Goal: Transaction & Acquisition: Purchase product/service

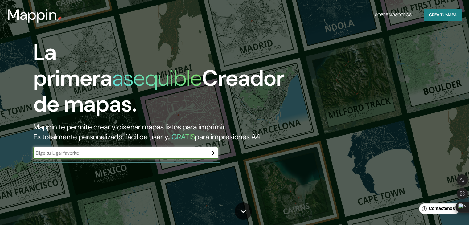
click at [121, 157] on input "text" at bounding box center [119, 153] width 173 height 7
type input "torreon [GEOGRAPHIC_DATA]"
click at [209, 157] on icon "button" at bounding box center [211, 152] width 7 height 7
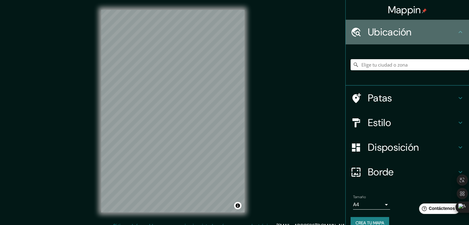
click at [449, 31] on h4 "Ubicación" at bounding box center [412, 32] width 89 height 12
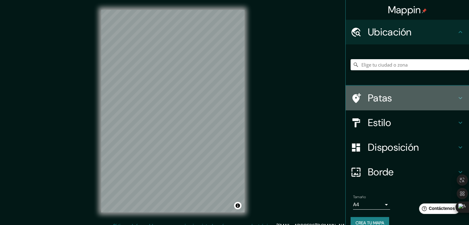
click at [397, 93] on h4 "Patas" at bounding box center [412, 98] width 89 height 12
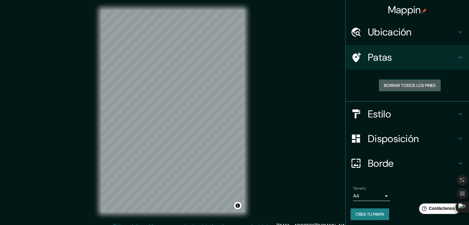
click at [387, 84] on font "Borrar todos los pines" at bounding box center [410, 86] width 52 height 6
click at [372, 108] on font "Estilo" at bounding box center [379, 114] width 23 height 13
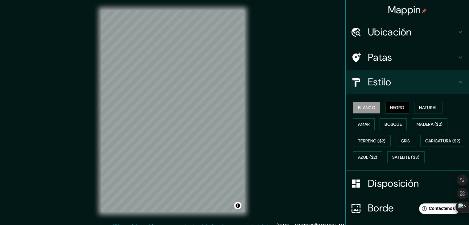
click at [400, 105] on font "Negro" at bounding box center [397, 108] width 14 height 6
click at [419, 108] on font "Natural" at bounding box center [428, 108] width 19 height 6
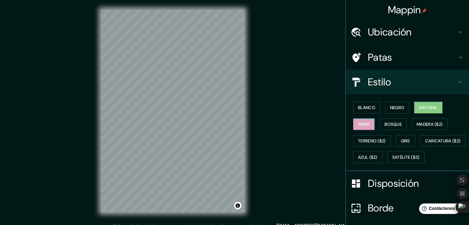
click at [360, 129] on button "Amar" at bounding box center [364, 124] width 22 height 12
click at [390, 119] on button "Bosque" at bounding box center [393, 124] width 27 height 12
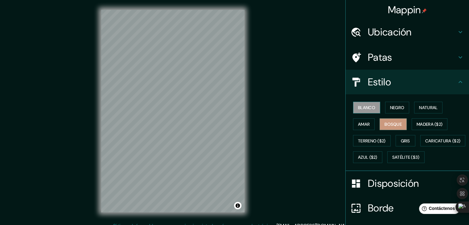
click at [356, 102] on button "Blanco" at bounding box center [366, 108] width 27 height 12
click at [351, 33] on icon at bounding box center [356, 32] width 11 height 11
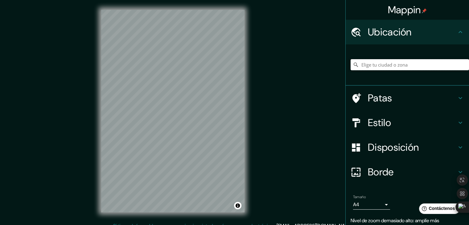
click at [377, 65] on input "Elige tu ciudad o zona" at bounding box center [410, 64] width 118 height 11
type input "T"
type input "c"
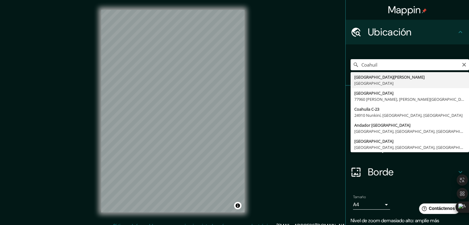
type input "[GEOGRAPHIC_DATA][PERSON_NAME], [GEOGRAPHIC_DATA]"
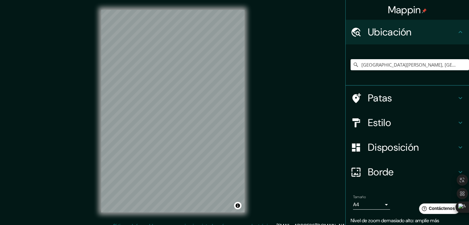
click at [409, 99] on h4 "Patas" at bounding box center [412, 98] width 89 height 12
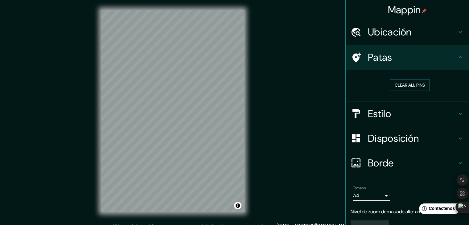
click at [398, 83] on button "Clear all pins" at bounding box center [410, 85] width 40 height 11
click at [395, 115] on h4 "Estilo" at bounding box center [412, 114] width 89 height 12
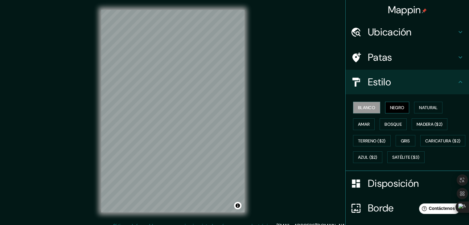
click at [398, 106] on font "Negro" at bounding box center [397, 108] width 14 height 6
click at [428, 108] on font "Natural" at bounding box center [428, 108] width 19 height 6
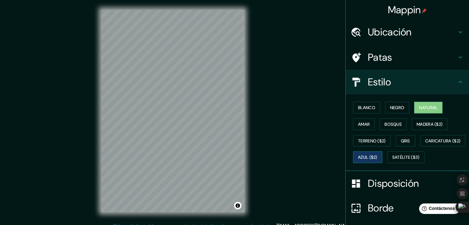
click at [377, 156] on font "Azul ($2)" at bounding box center [367, 158] width 19 height 6
click at [418, 125] on font "Madera ($2)" at bounding box center [430, 124] width 26 height 6
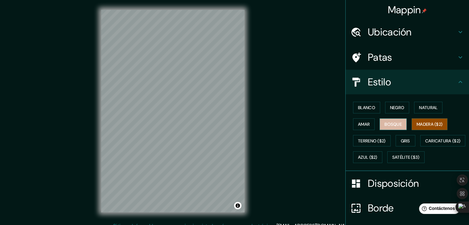
click at [397, 120] on font "Bosque" at bounding box center [393, 124] width 17 height 8
click at [362, 125] on font "Amar" at bounding box center [364, 124] width 12 height 6
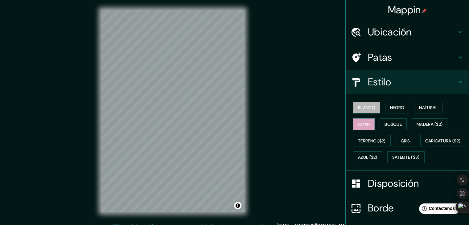
click at [364, 105] on font "Blanco" at bounding box center [366, 108] width 17 height 6
click at [399, 106] on font "Negro" at bounding box center [397, 108] width 14 height 6
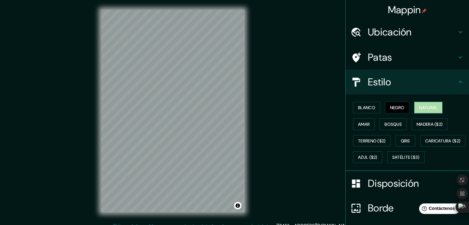
click at [419, 107] on font "Natural" at bounding box center [428, 108] width 19 height 6
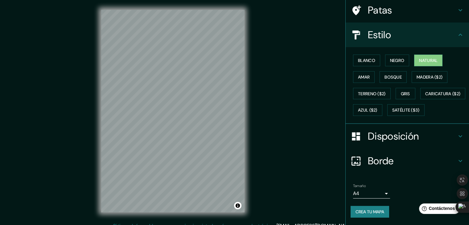
click at [372, 138] on font "Disposición" at bounding box center [393, 136] width 51 height 13
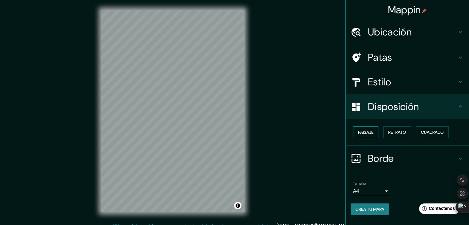
click at [367, 135] on font "Paisaje" at bounding box center [365, 132] width 15 height 8
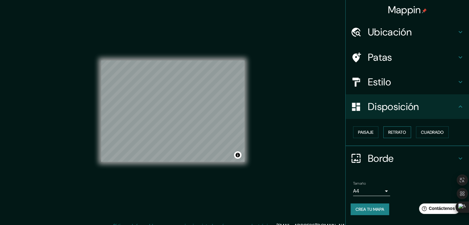
click at [395, 133] on font "Retrato" at bounding box center [397, 133] width 18 height 6
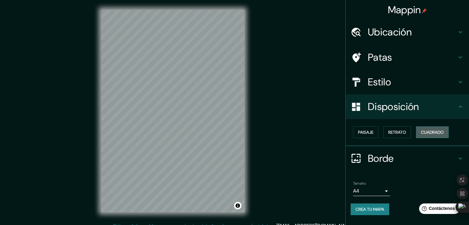
click at [427, 133] on font "Cuadrado" at bounding box center [432, 133] width 23 height 6
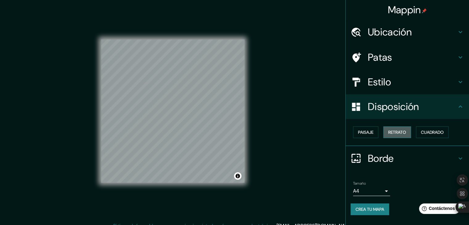
click at [402, 129] on font "Retrato" at bounding box center [397, 132] width 18 height 8
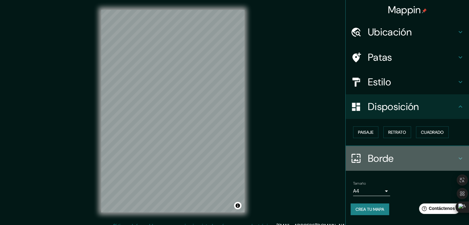
click at [390, 156] on font "Borde" at bounding box center [381, 158] width 26 height 13
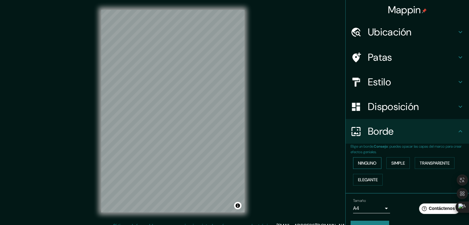
click at [371, 166] on font "Ninguno" at bounding box center [367, 163] width 19 height 8
click at [401, 163] on font "Simple" at bounding box center [398, 163] width 14 height 6
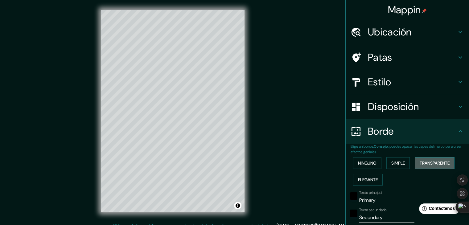
click at [423, 166] on font "Transparente" at bounding box center [435, 163] width 30 height 6
click at [372, 178] on font "Elegante" at bounding box center [368, 180] width 20 height 6
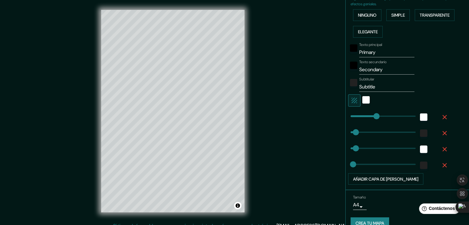
scroll to position [158, 0]
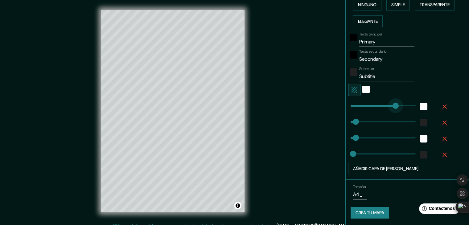
type input "370"
drag, startPoint x: 371, startPoint y: 107, endPoint x: 397, endPoint y: 107, distance: 26.8
type input "37"
type input "19"
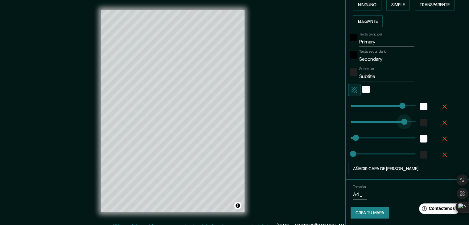
type input "0"
drag, startPoint x: 351, startPoint y: 121, endPoint x: 327, endPoint y: 124, distance: 24.5
type input "37"
type input "19"
type input "37"
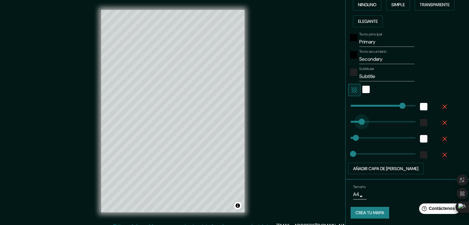
type input "180"
drag, startPoint x: 347, startPoint y: 117, endPoint x: 371, endPoint y: 117, distance: 24.1
type input "37"
type input "19"
type input "138"
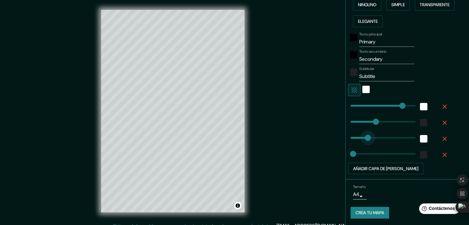
drag, startPoint x: 353, startPoint y: 135, endPoint x: 365, endPoint y: 134, distance: 12.4
type input "19"
type input "32"
drag, startPoint x: 355, startPoint y: 140, endPoint x: 350, endPoint y: 142, distance: 5.3
type input "122"
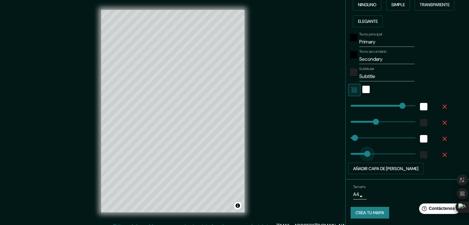
drag, startPoint x: 350, startPoint y: 150, endPoint x: 363, endPoint y: 150, distance: 13.3
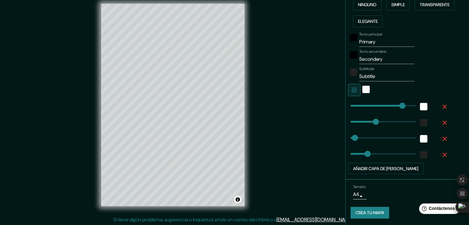
scroll to position [7, 0]
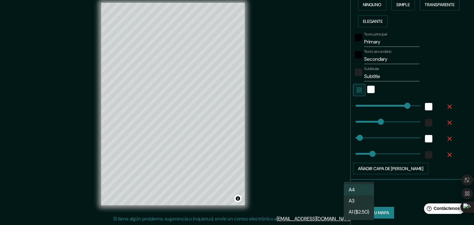
click at [355, 195] on body "Mappin Ubicación [GEOGRAPHIC_DATA][PERSON_NAME], [GEOGRAPHIC_DATA] [GEOGRAPHIC_…" at bounding box center [237, 105] width 474 height 225
click at [404, 197] on div at bounding box center [237, 112] width 474 height 225
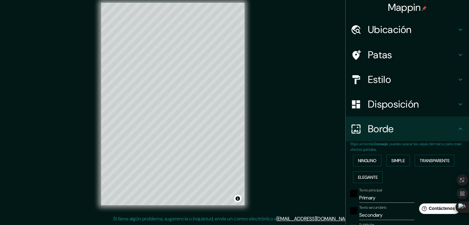
scroll to position [0, 0]
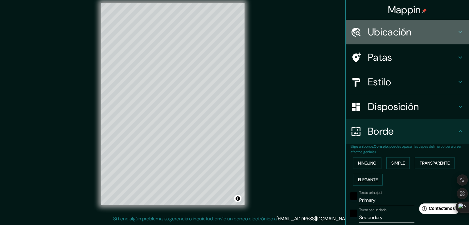
click at [418, 32] on h4 "Ubicación" at bounding box center [412, 32] width 89 height 12
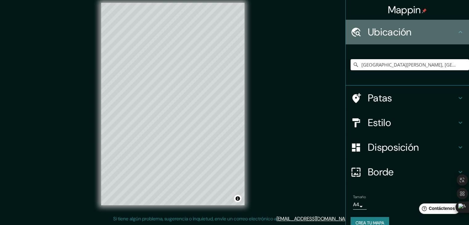
click at [418, 32] on h4 "Ubicación" at bounding box center [412, 32] width 89 height 12
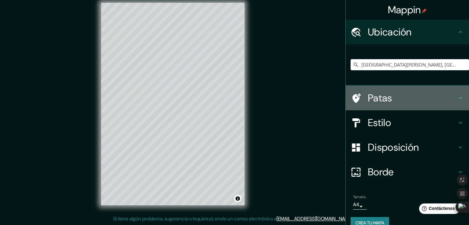
click at [405, 94] on h4 "Patas" at bounding box center [412, 98] width 89 height 12
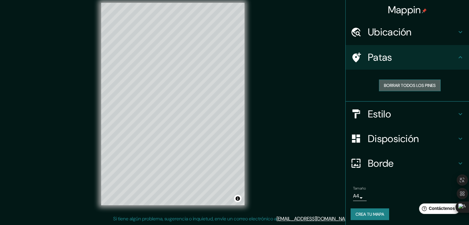
click at [391, 84] on font "Borrar todos los pines" at bounding box center [410, 86] width 52 height 6
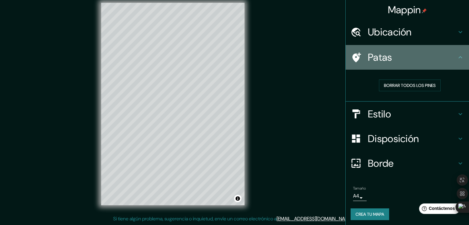
click at [352, 54] on icon at bounding box center [356, 57] width 11 height 11
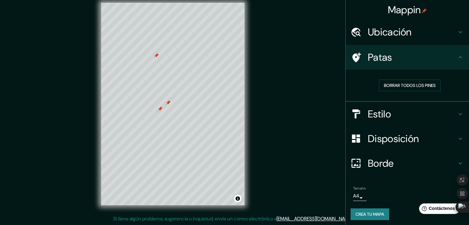
click at [392, 162] on h4 "Borde" at bounding box center [412, 163] width 89 height 12
type input "122"
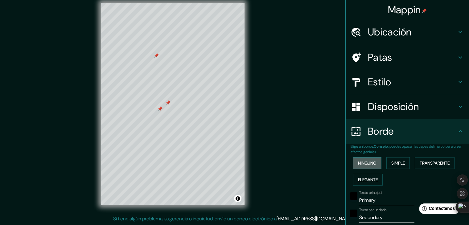
drag, startPoint x: 371, startPoint y: 167, endPoint x: 358, endPoint y: 164, distance: 13.8
click at [372, 167] on font "Ninguno" at bounding box center [367, 163] width 19 height 8
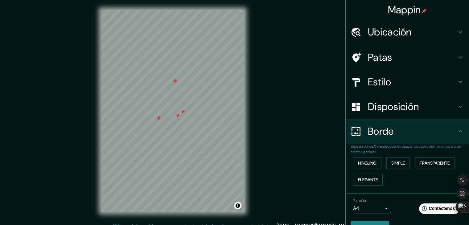
click at [399, 85] on h4 "Estilo" at bounding box center [412, 82] width 89 height 12
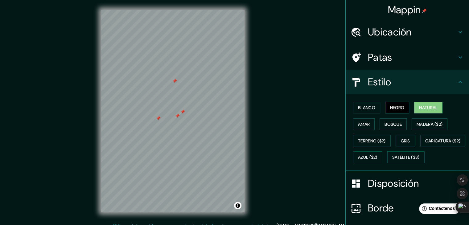
click at [399, 110] on font "Negro" at bounding box center [397, 108] width 14 height 6
click at [371, 106] on font "Blanco" at bounding box center [366, 108] width 17 height 6
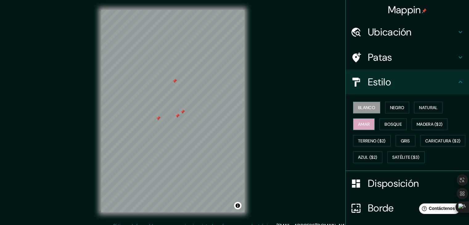
click at [360, 124] on font "Amar" at bounding box center [364, 124] width 12 height 6
